Goal: Transaction & Acquisition: Download file/media

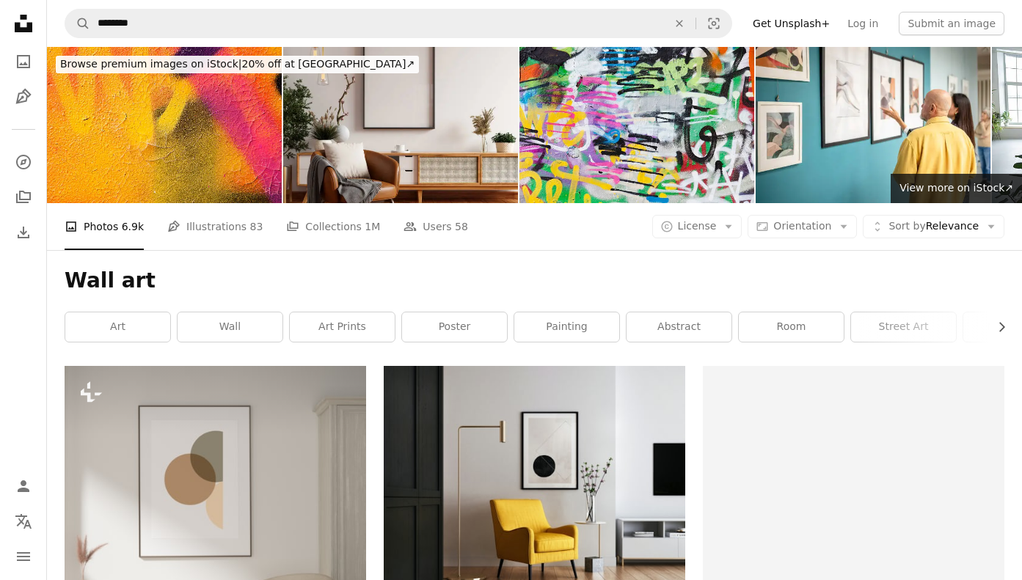
scroll to position [26922, 0]
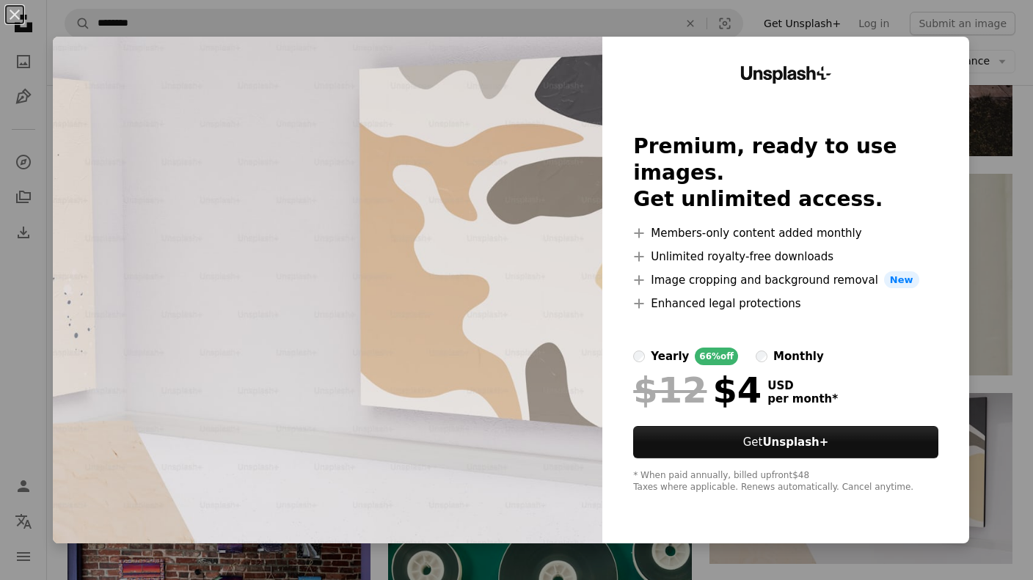
click at [964, 53] on div "An X shape Unsplash+ Premium, ready to use images. Get unlimited access. A plus…" at bounding box center [516, 290] width 1033 height 580
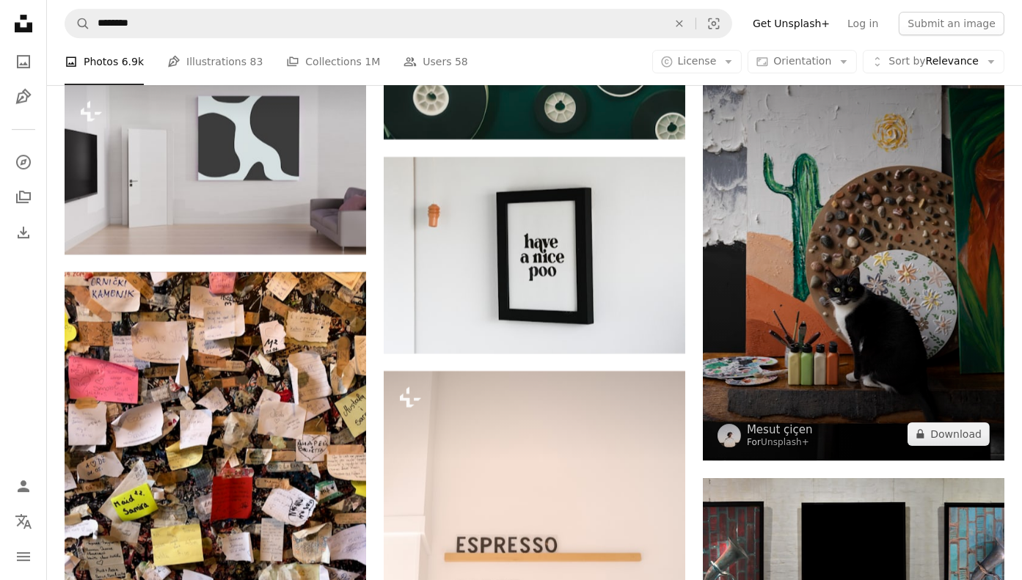
scroll to position [27656, 0]
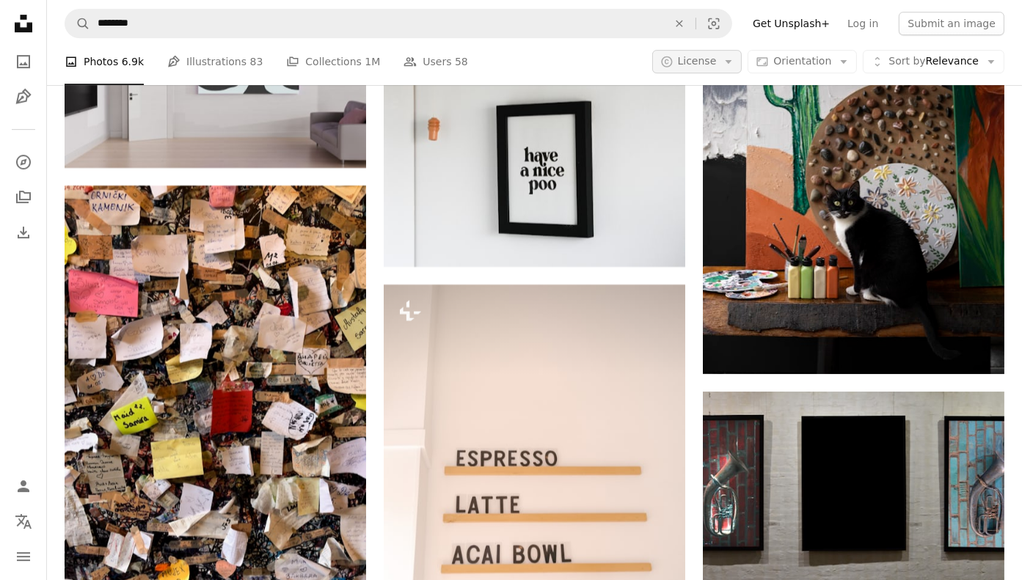
click at [716, 64] on span "License" at bounding box center [697, 61] width 39 height 12
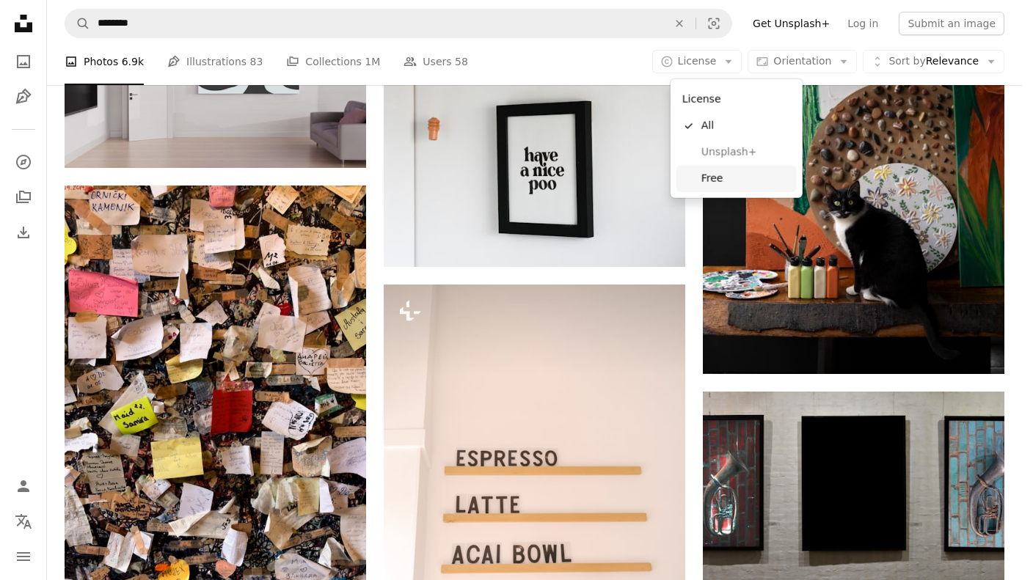
click at [715, 172] on span "Free" at bounding box center [746, 179] width 90 height 15
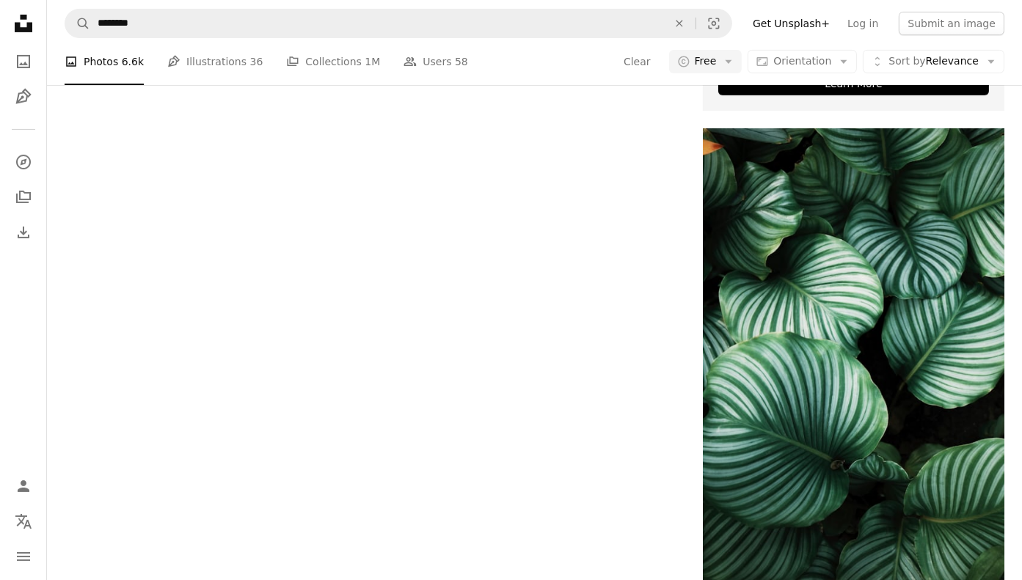
scroll to position [6016, 0]
